Goal: Information Seeking & Learning: Learn about a topic

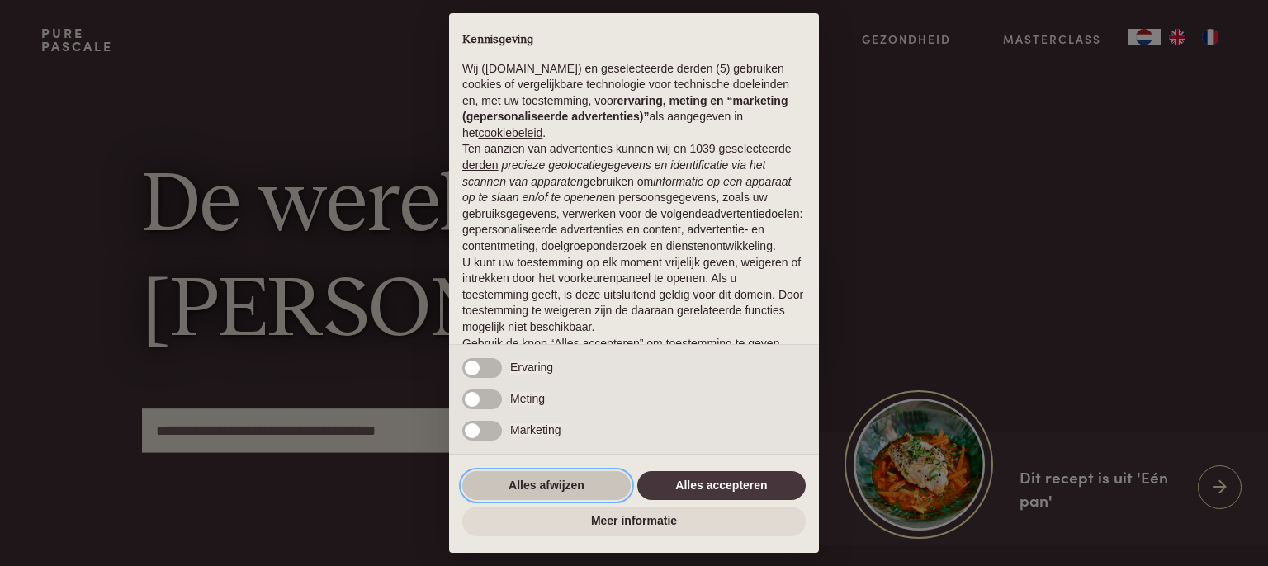
click at [531, 481] on button "Alles afwijzen" at bounding box center [546, 486] width 168 height 30
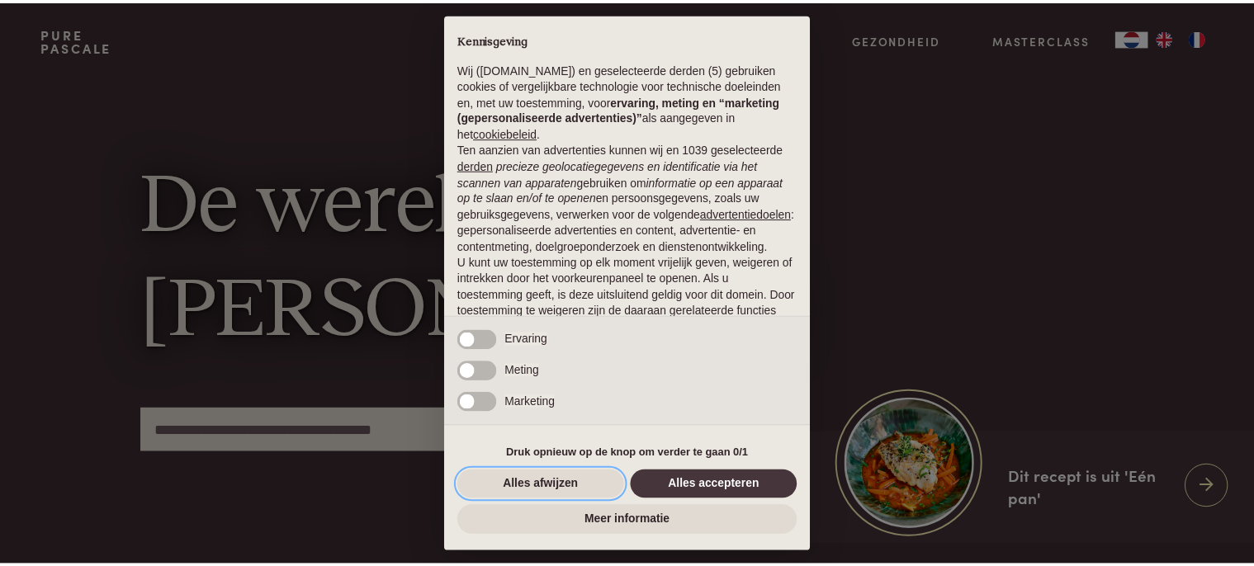
scroll to position [96, 0]
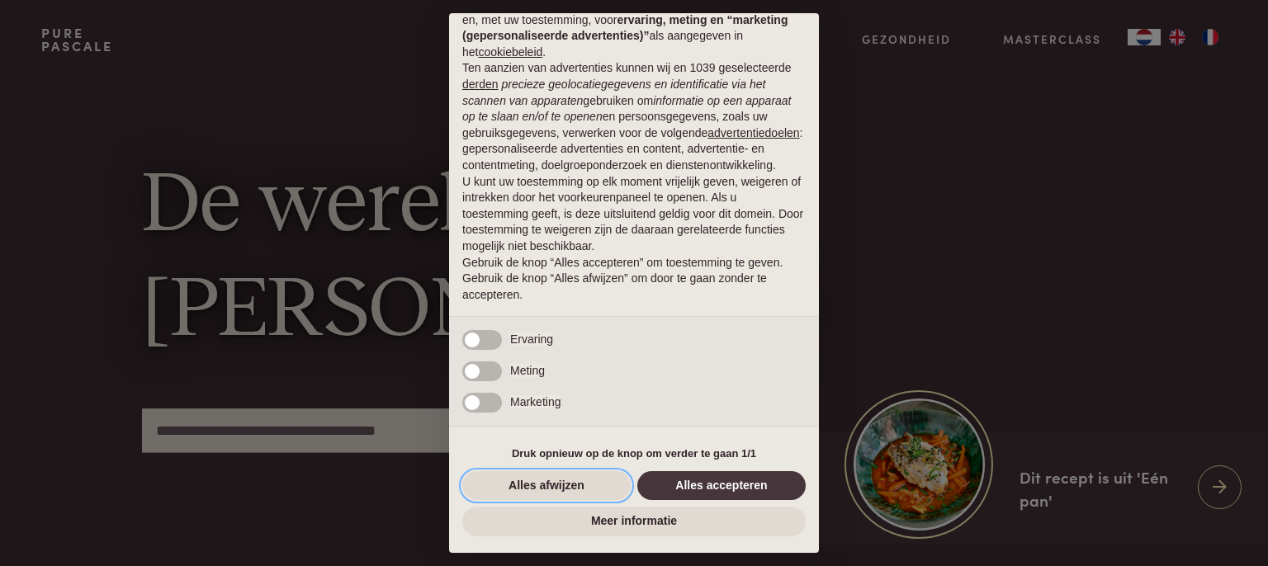
click at [531, 481] on button "Alles afwijzen" at bounding box center [546, 486] width 168 height 30
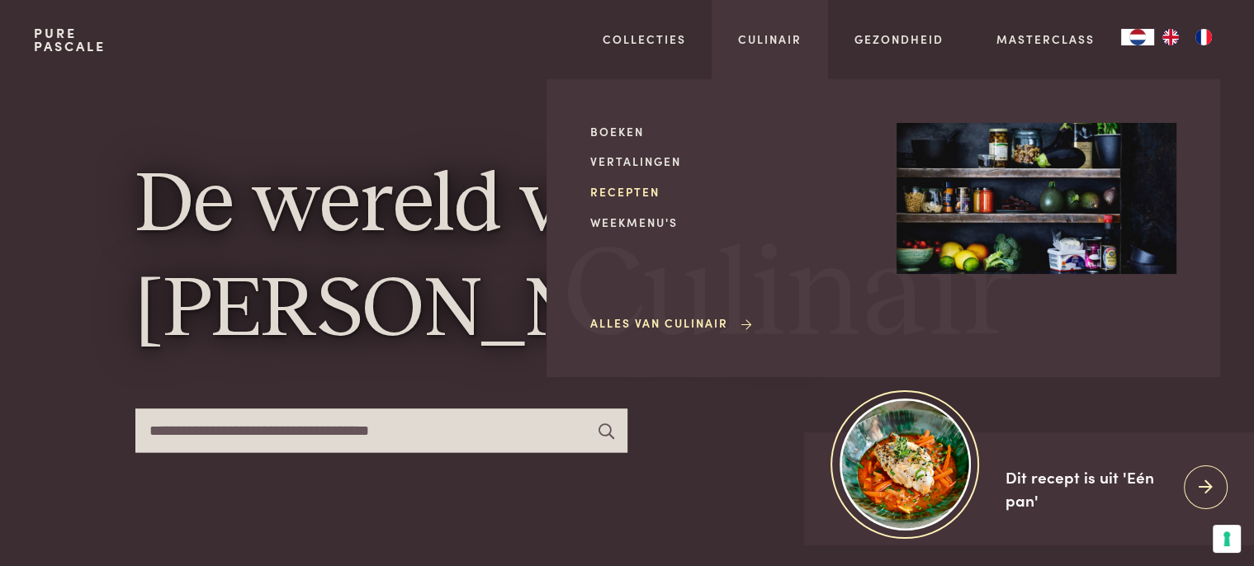
click at [636, 188] on link "Recepten" at bounding box center [730, 191] width 280 height 17
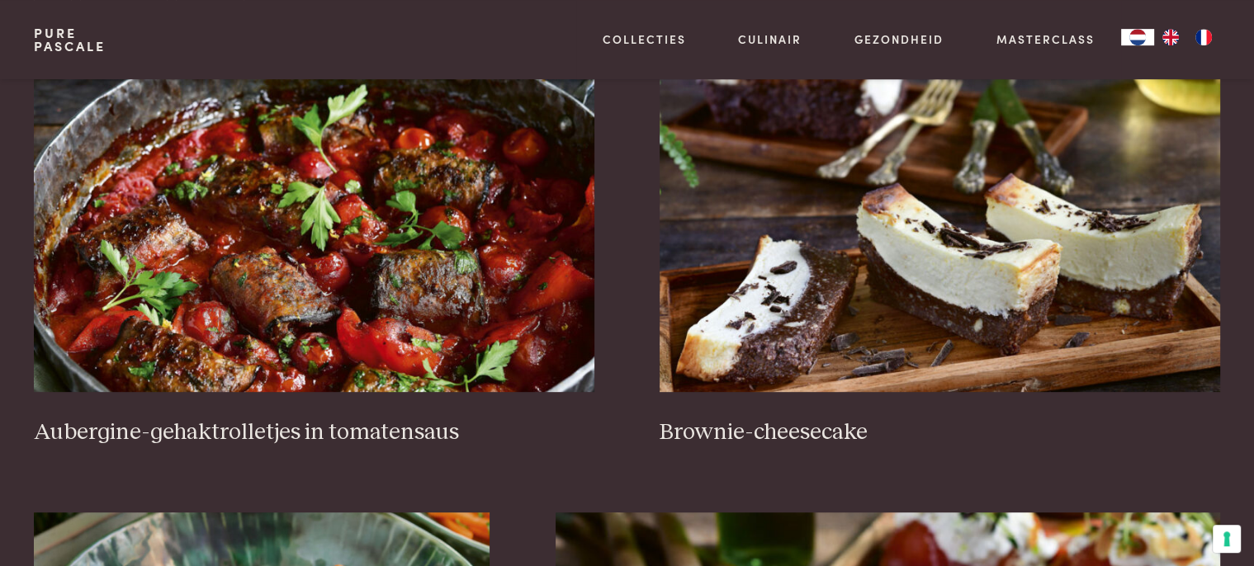
scroll to position [713, 0]
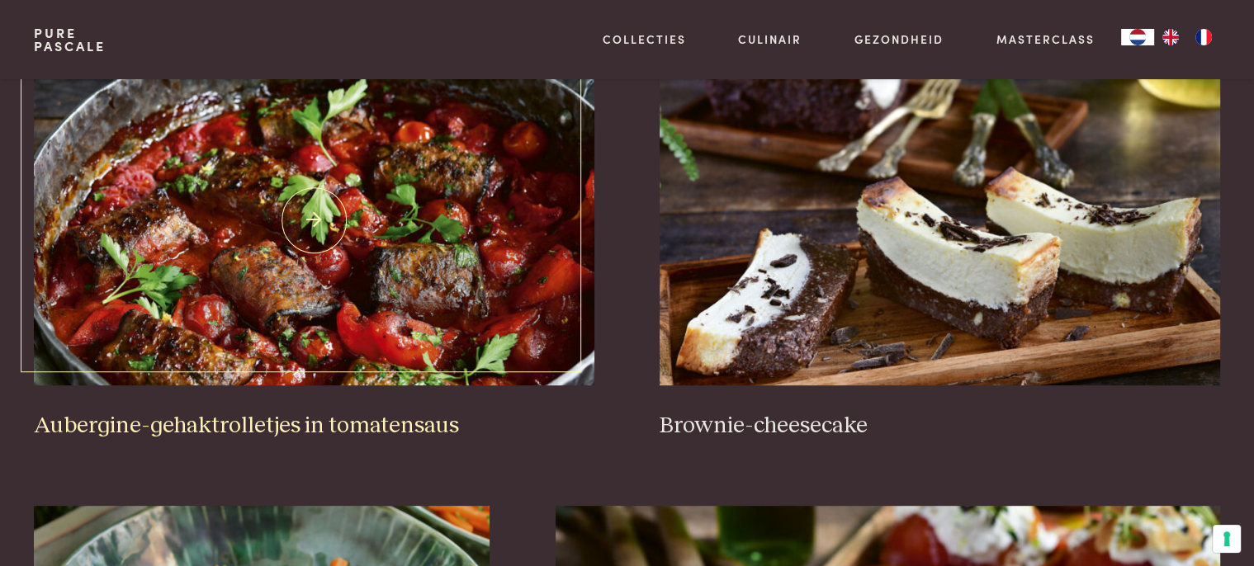
click at [374, 211] on img at bounding box center [314, 220] width 560 height 330
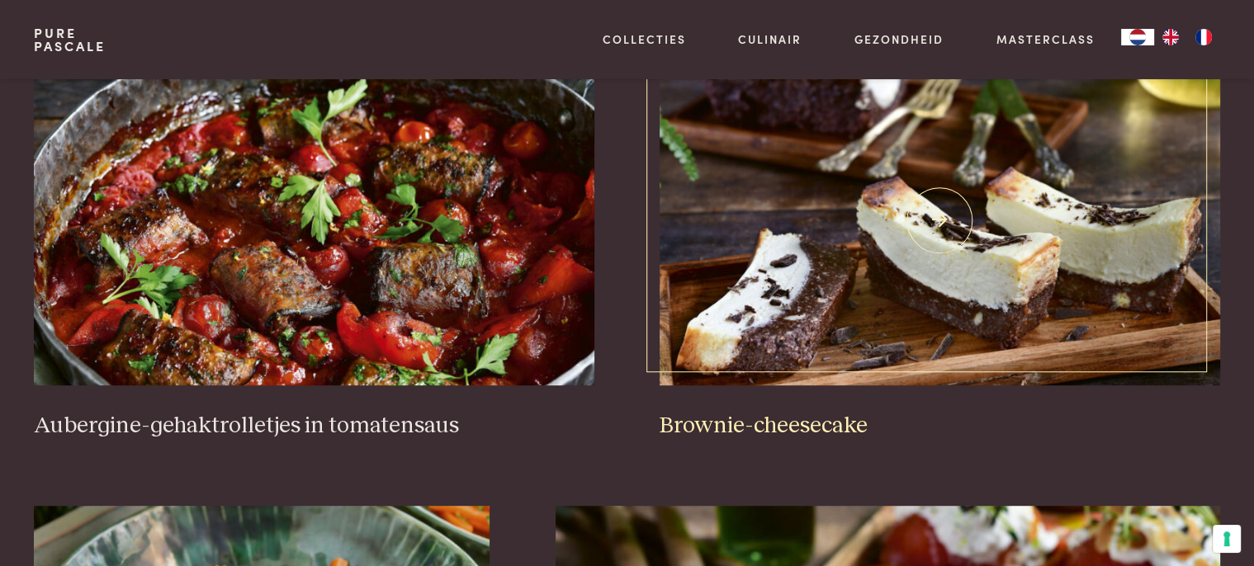
click at [867, 238] on img at bounding box center [939, 220] width 560 height 330
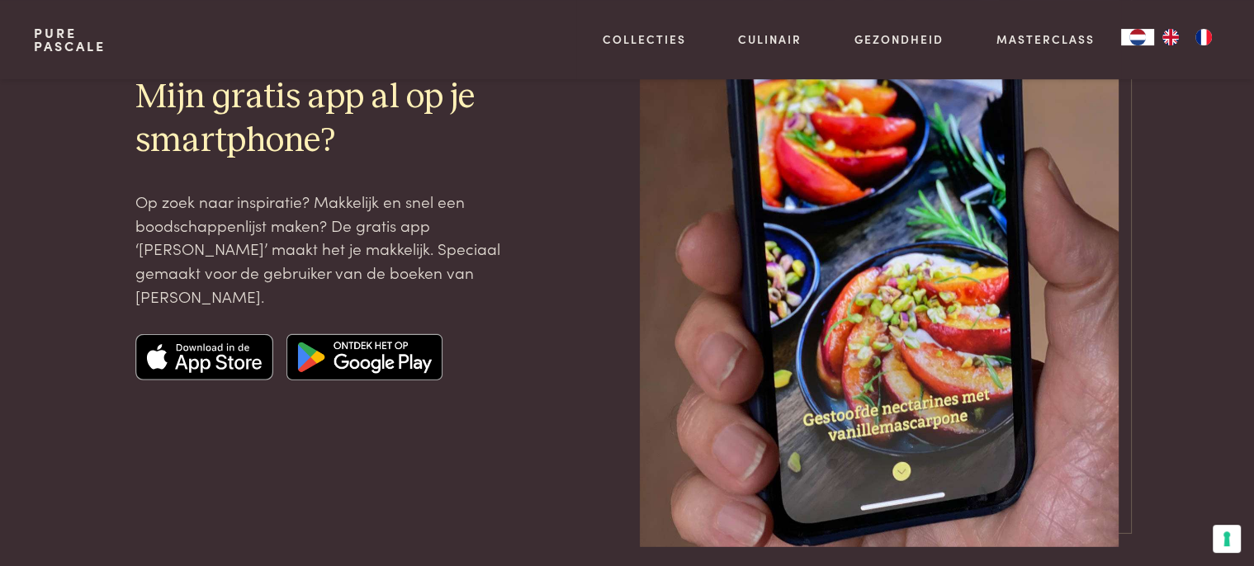
scroll to position [4545, 0]
